Goal: Task Accomplishment & Management: Manage account settings

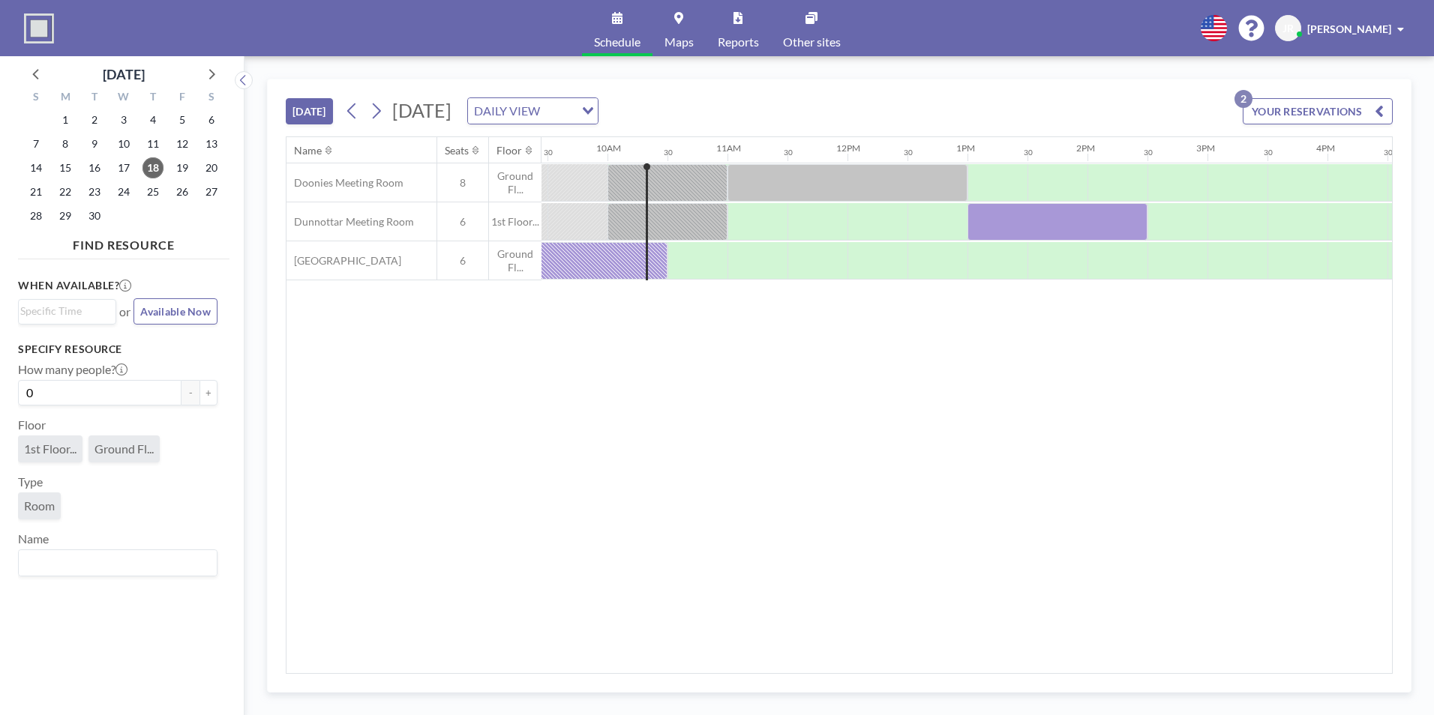
scroll to position [0, 1140]
click at [989, 265] on div at bounding box center [991, 260] width 60 height 37
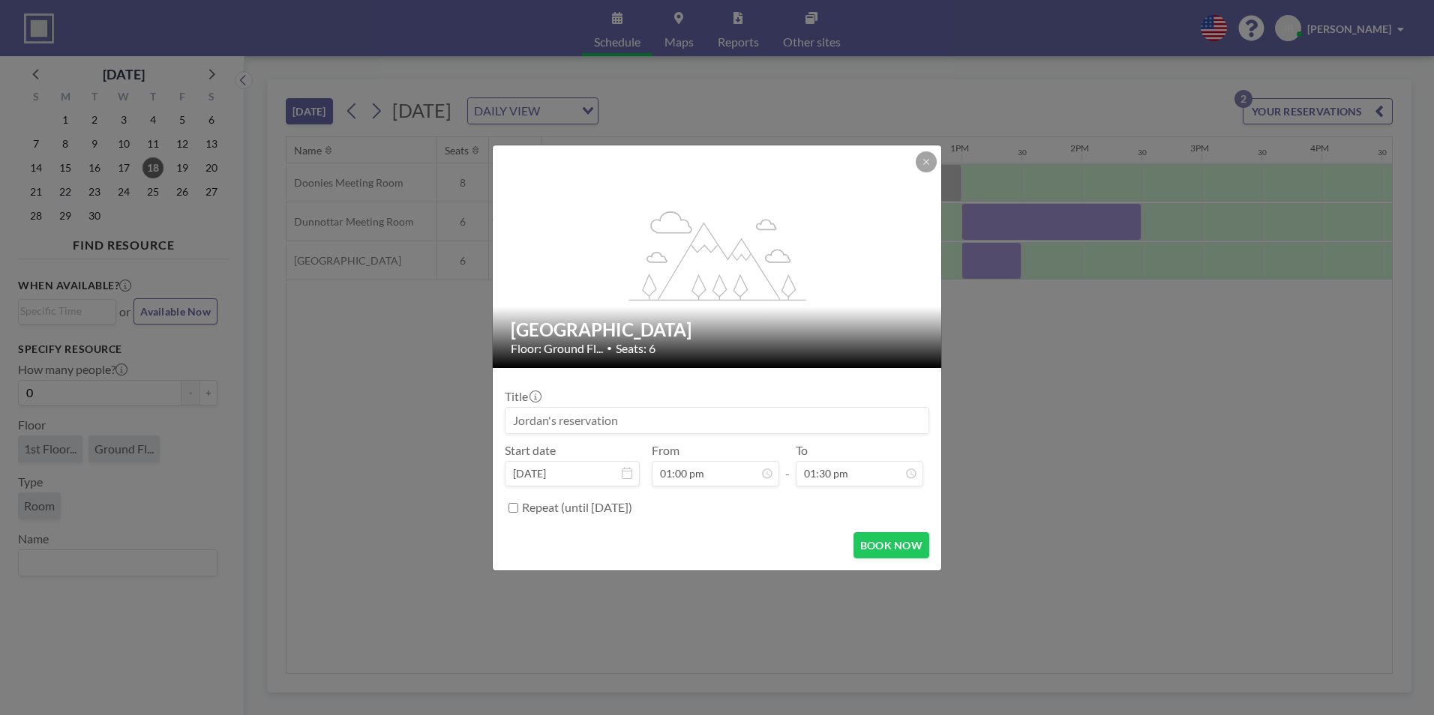
click at [568, 425] on input at bounding box center [716, 420] width 423 height 25
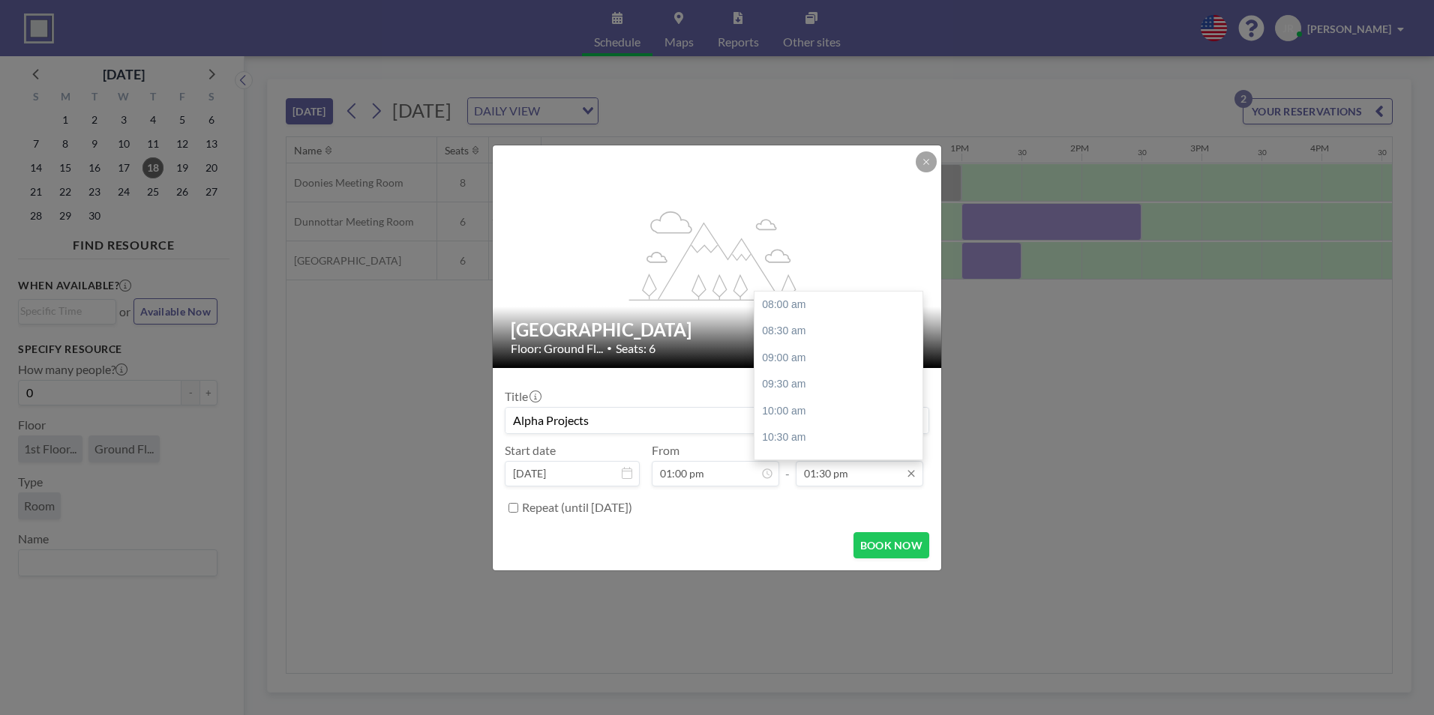
scroll to position [294, 0]
type input "Alpha Projects"
click at [781, 356] on div "02:30 pm" at bounding box center [841, 357] width 175 height 27
type input "02:30 pm"
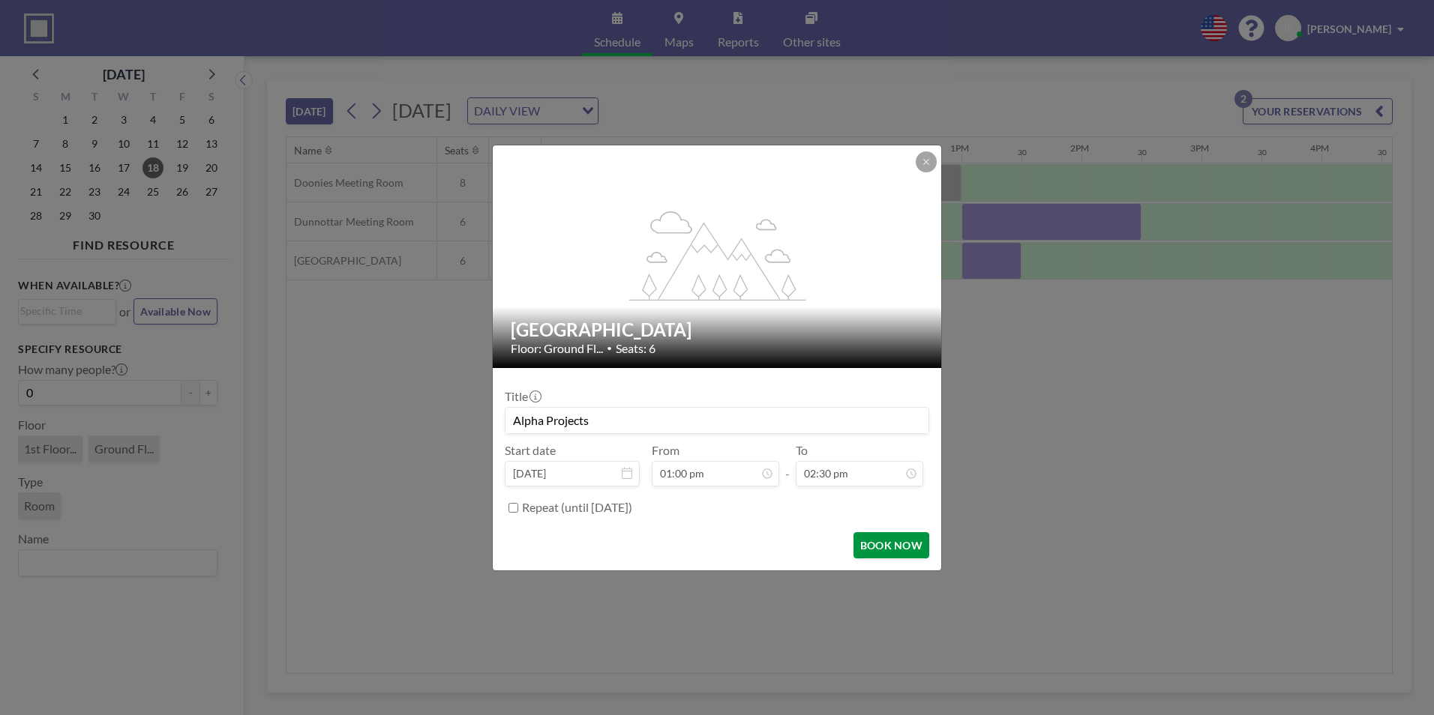
click at [895, 550] on button "BOOK NOW" at bounding box center [891, 545] width 76 height 26
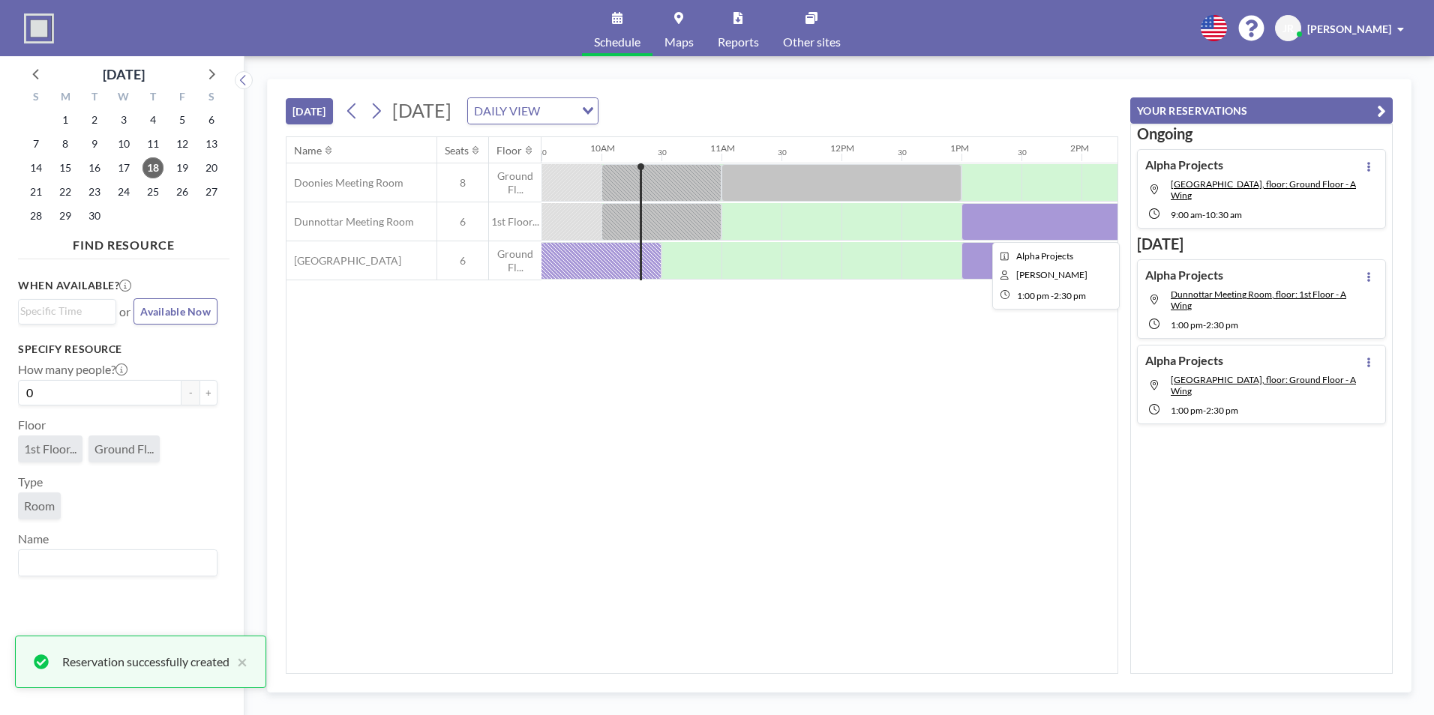
click at [1024, 222] on div at bounding box center [1051, 221] width 180 height 37
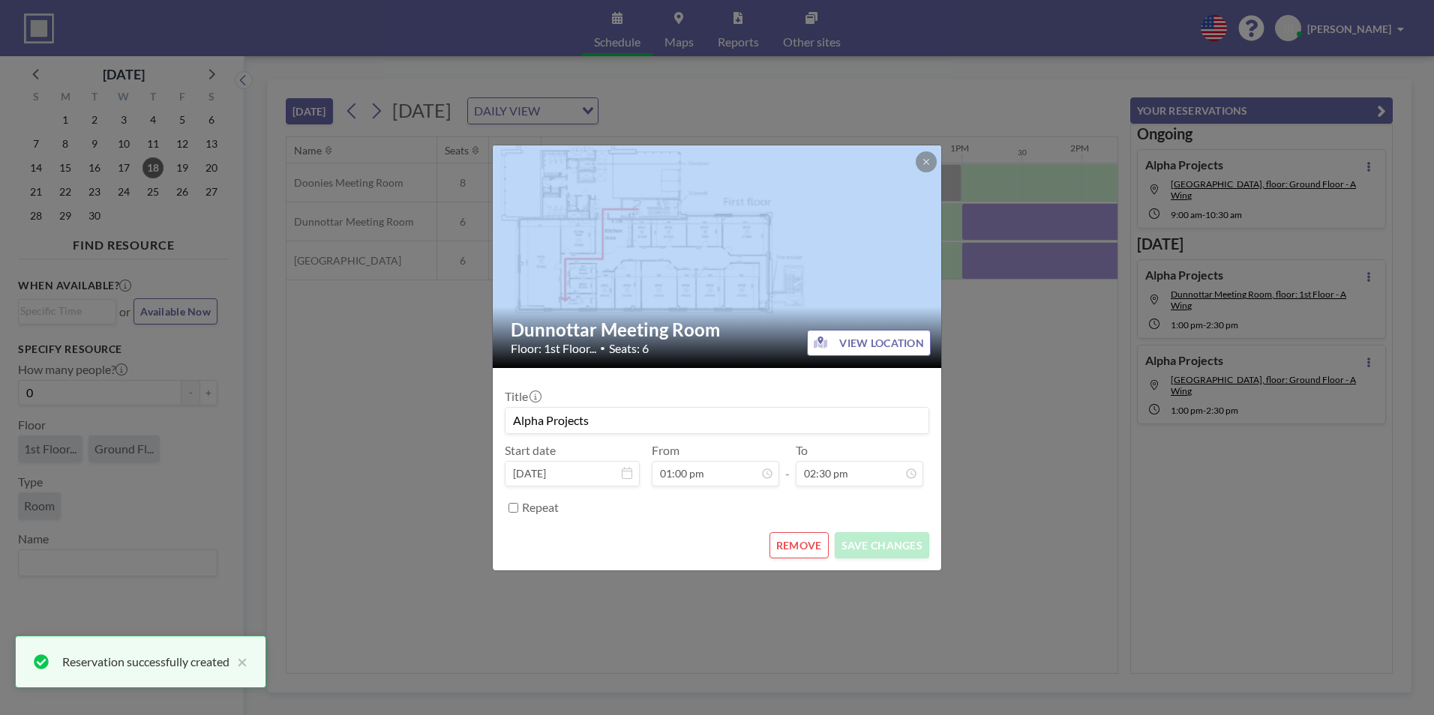
click at [1024, 222] on div "Dunnottar Meeting Room Floor: 1st Floor... • Seats: 6 VIEW LOCATION Title Alpha…" at bounding box center [717, 357] width 1434 height 715
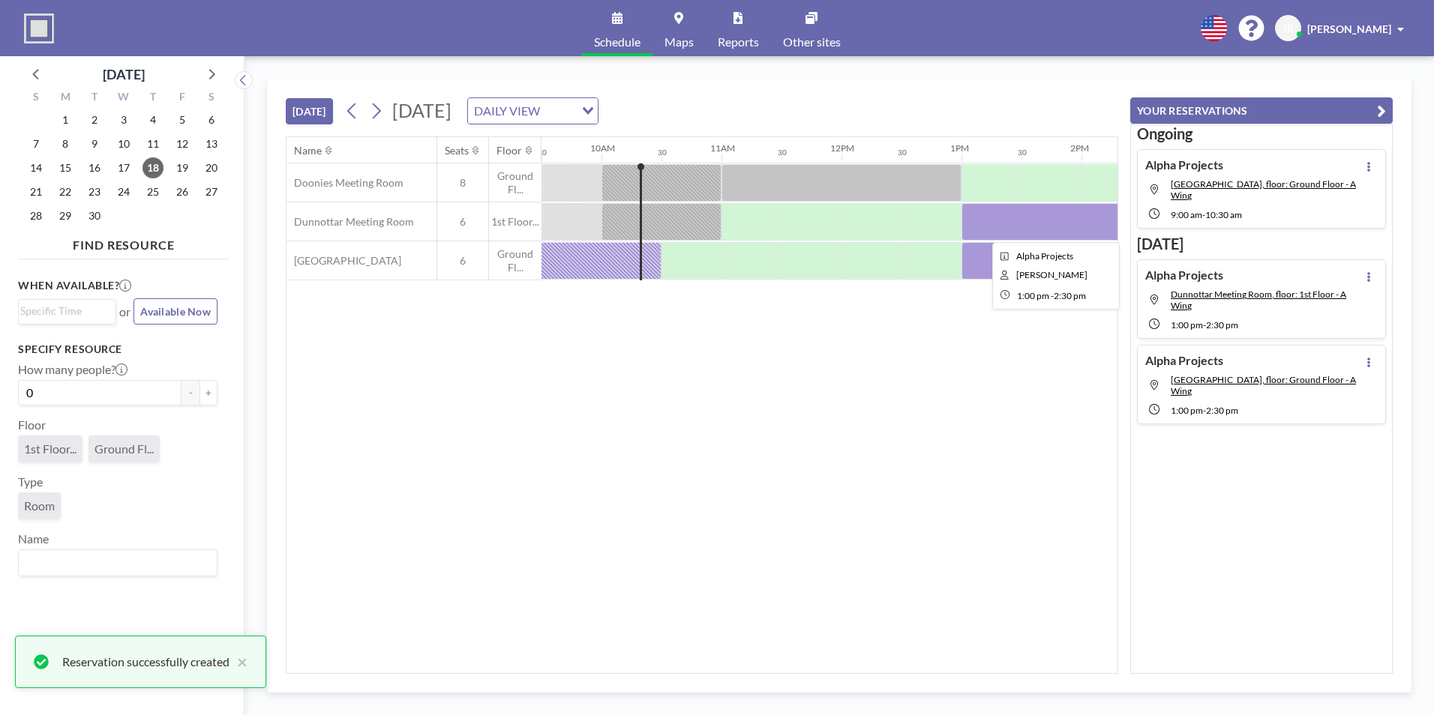
drag, startPoint x: 1024, startPoint y: 222, endPoint x: 1018, endPoint y: 229, distance: 9.0
click at [1018, 229] on div at bounding box center [1051, 221] width 180 height 37
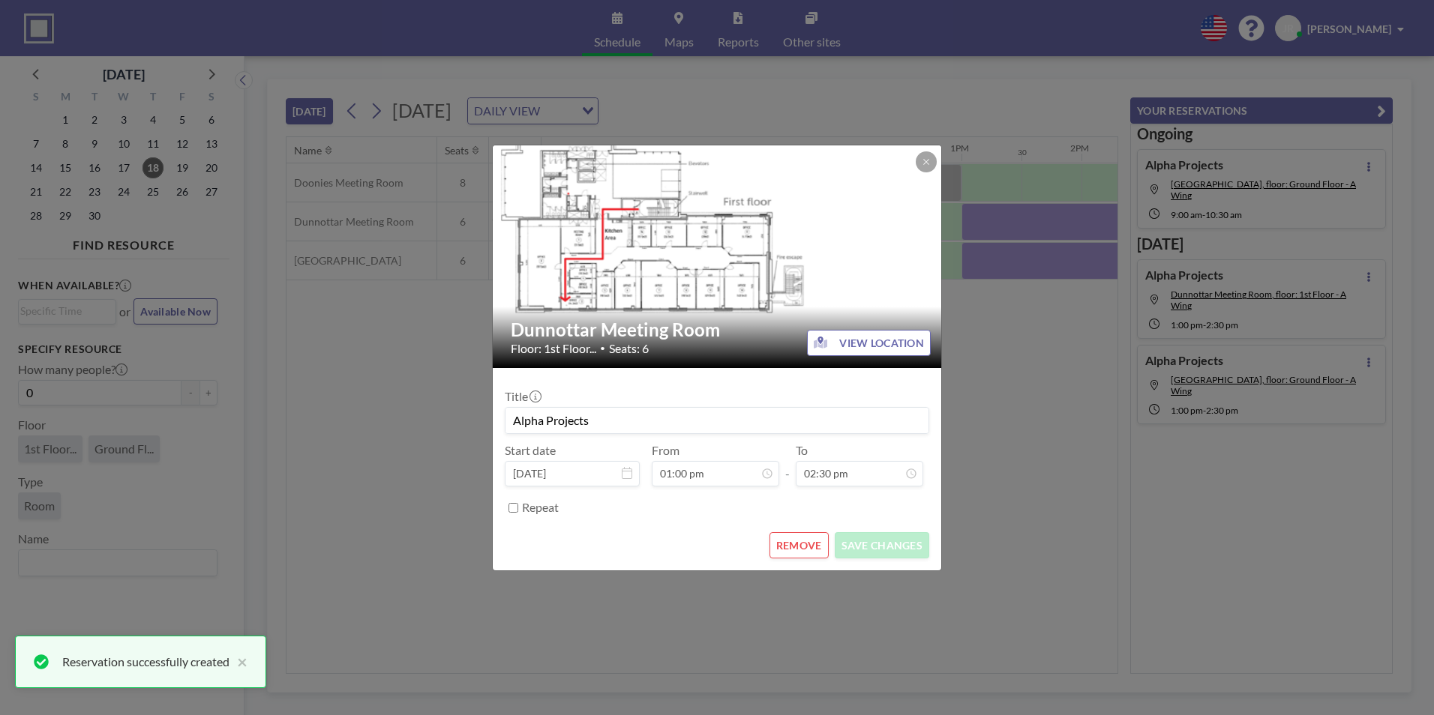
scroll to position [347, 0]
click at [805, 556] on button "REMOVE" at bounding box center [798, 545] width 59 height 26
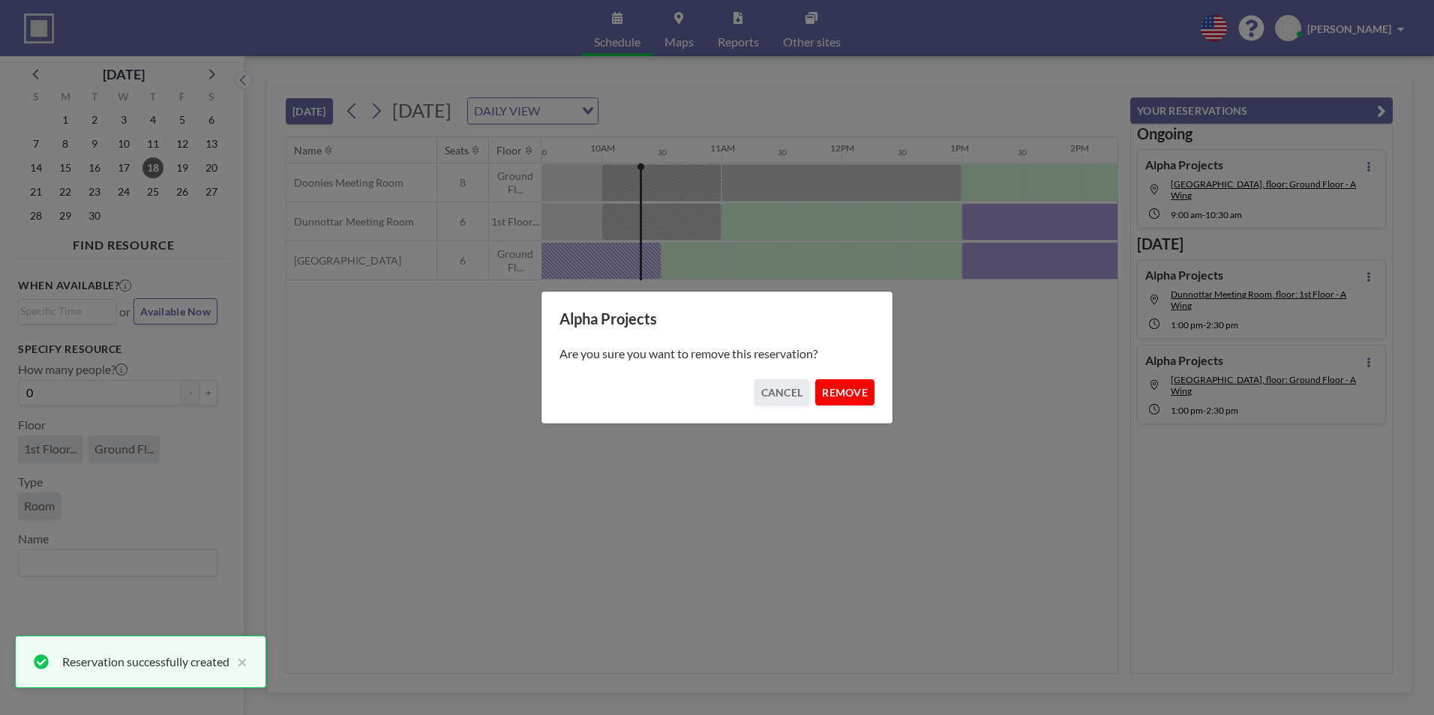
click at [845, 400] on button "REMOVE" at bounding box center [844, 392] width 59 height 26
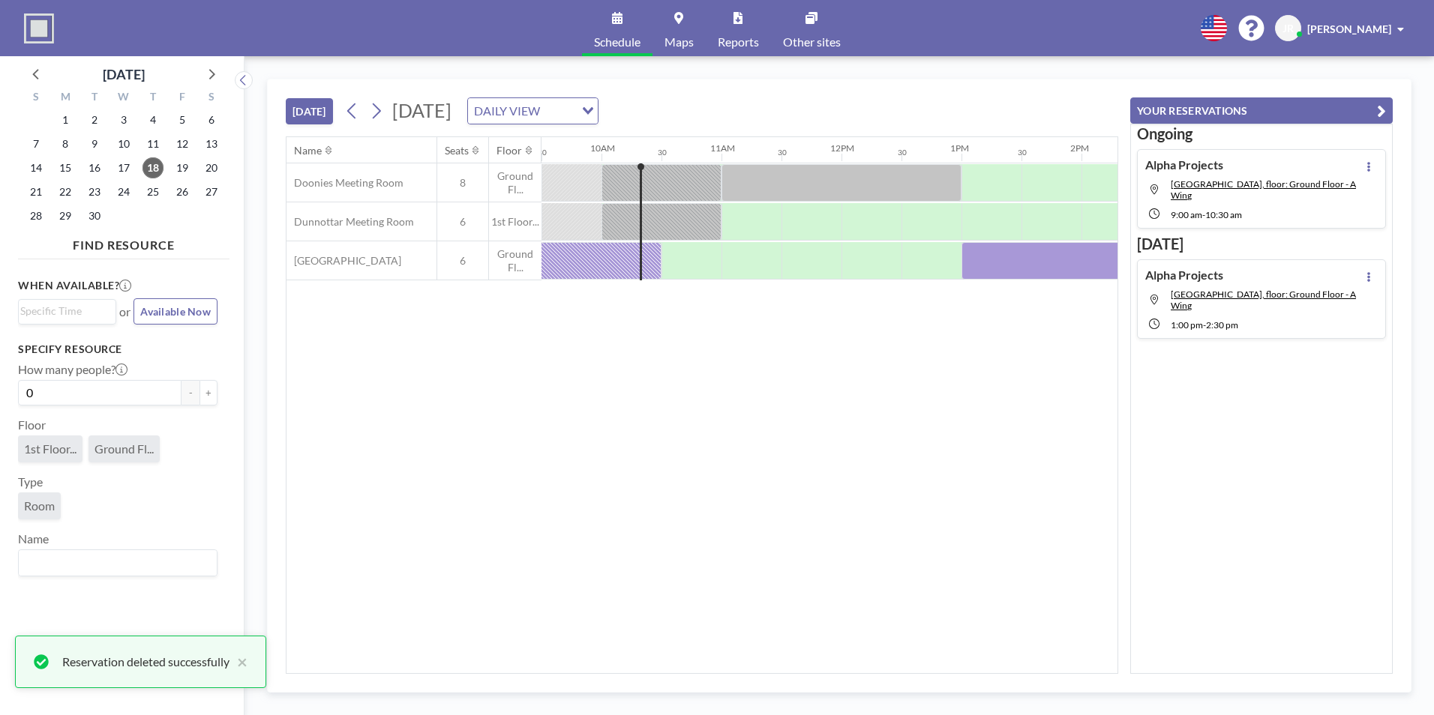
click at [256, 663] on div "Reservation deleted successfully ×" at bounding box center [140, 662] width 251 height 52
